Goal: Transaction & Acquisition: Purchase product/service

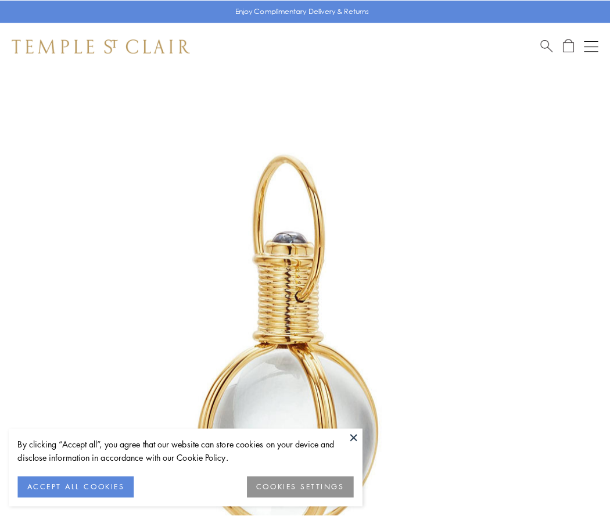
scroll to position [303, 0]
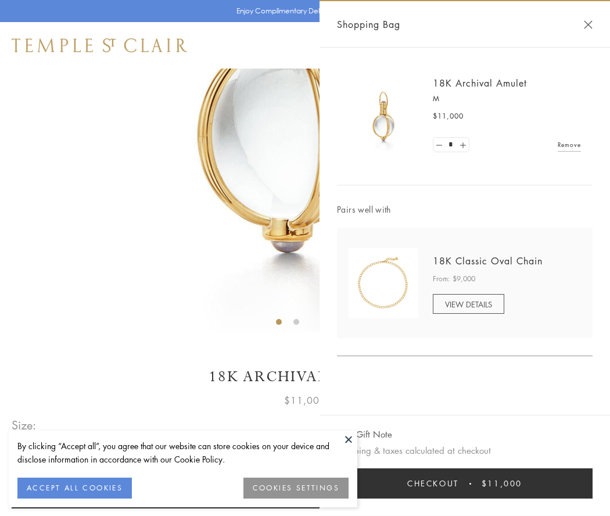
click at [465, 484] on button "Checkout $11,000" at bounding box center [465, 483] width 256 height 30
